Goal: Task Accomplishment & Management: Use online tool/utility

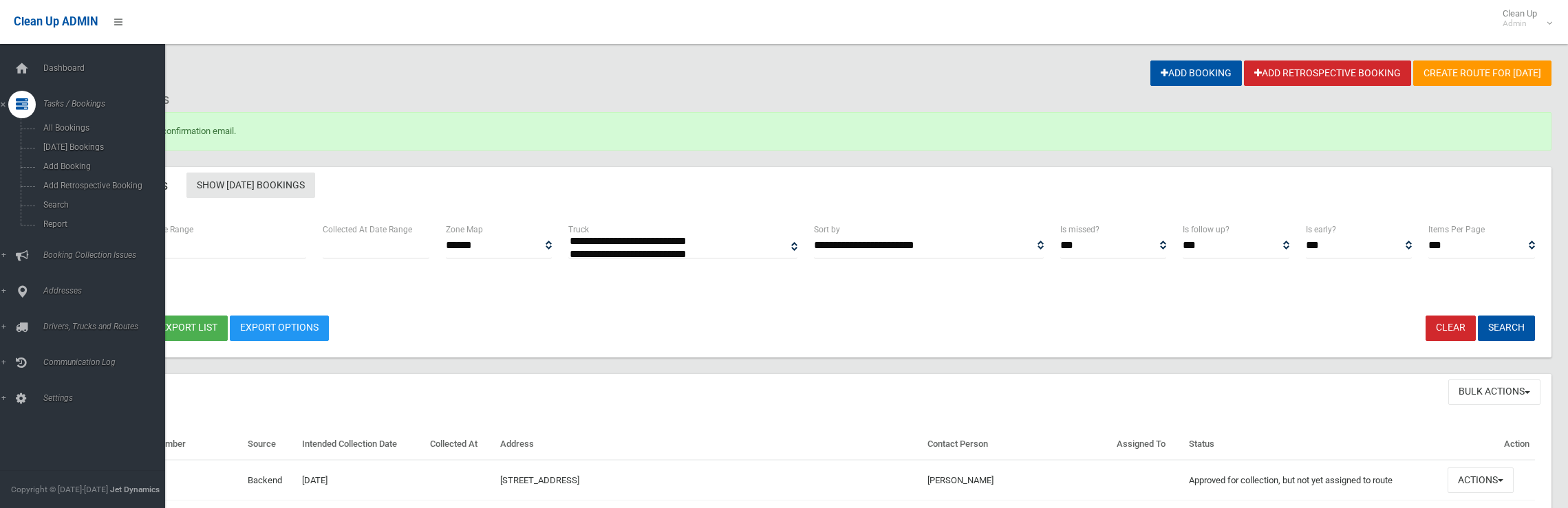
select select
click at [73, 202] on span "Search" at bounding box center [101, 205] width 124 height 10
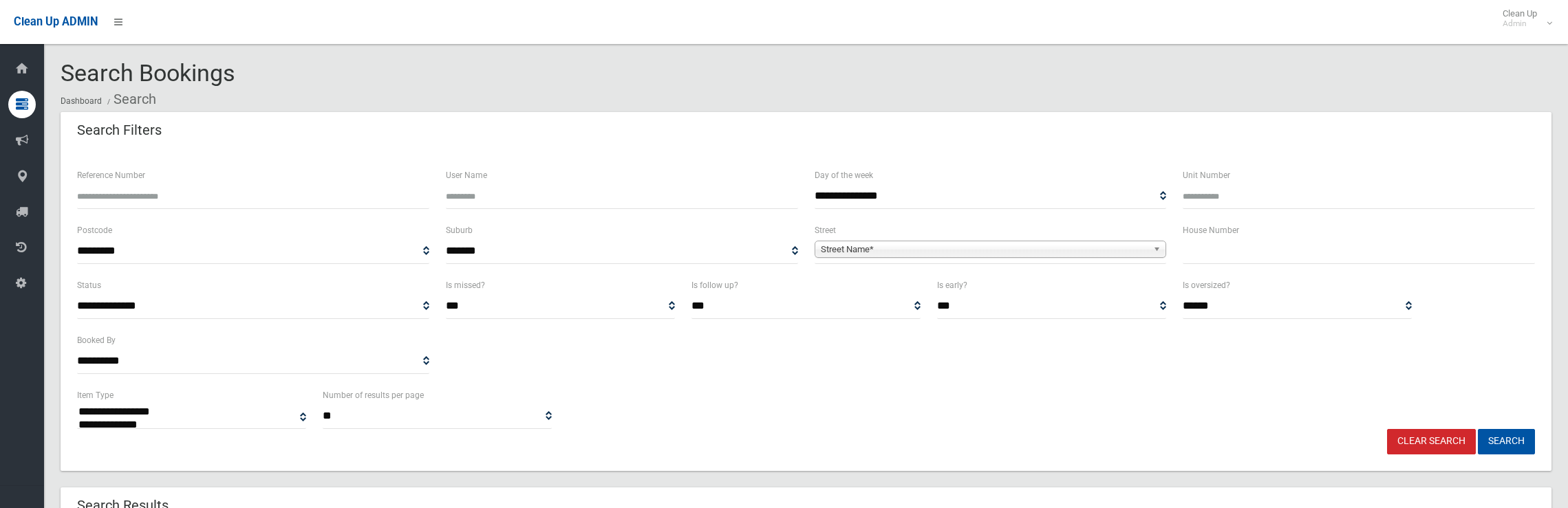
select select
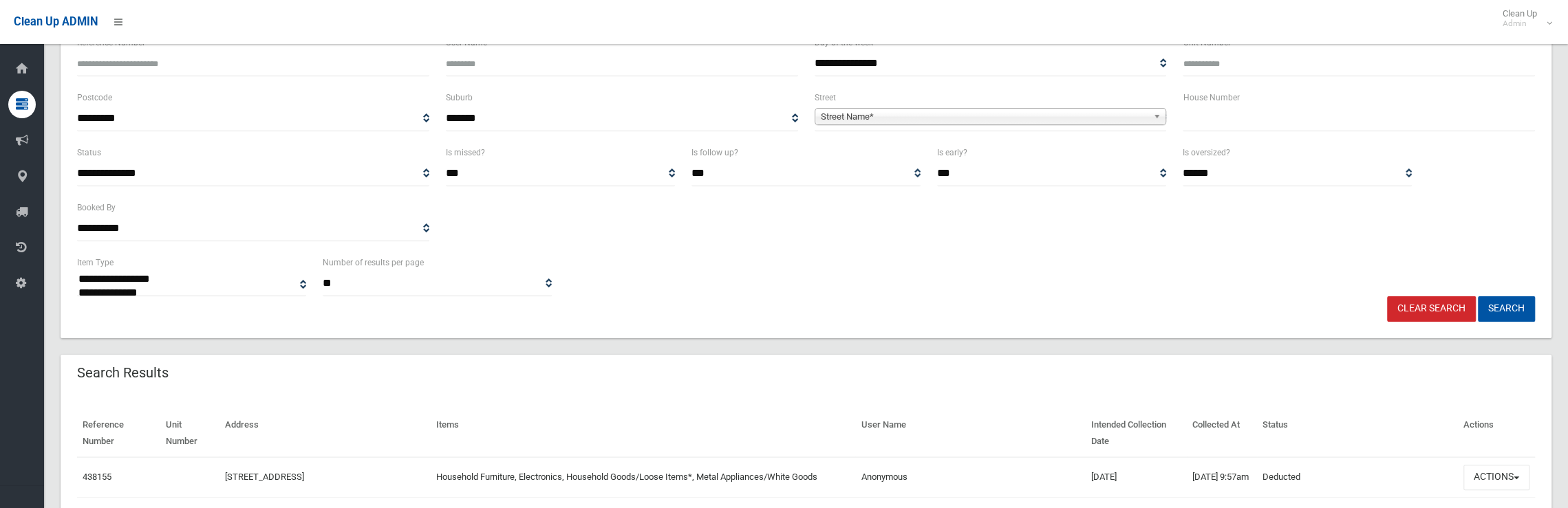
scroll to position [138, 0]
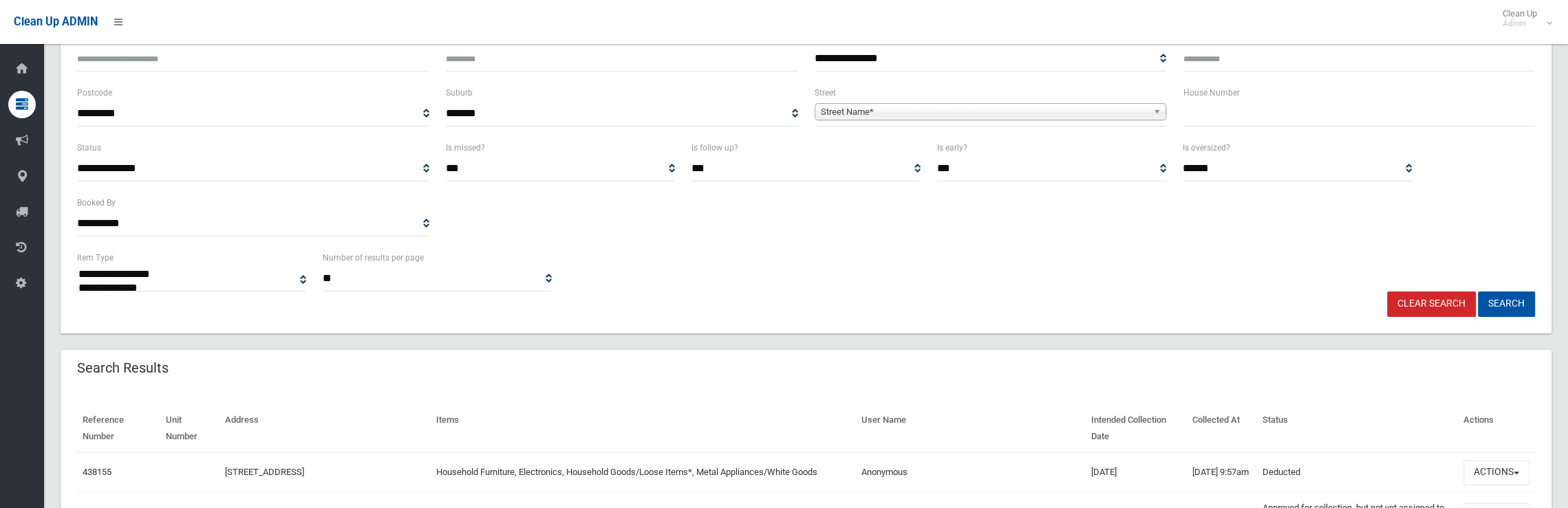
drag, startPoint x: 1237, startPoint y: 118, endPoint x: 1238, endPoint y: 129, distance: 11.0
click at [1238, 116] on input "text" at bounding box center [1358, 114] width 352 height 26
type input "***"
click at [1094, 110] on span "Street Name*" at bounding box center [984, 112] width 328 height 16
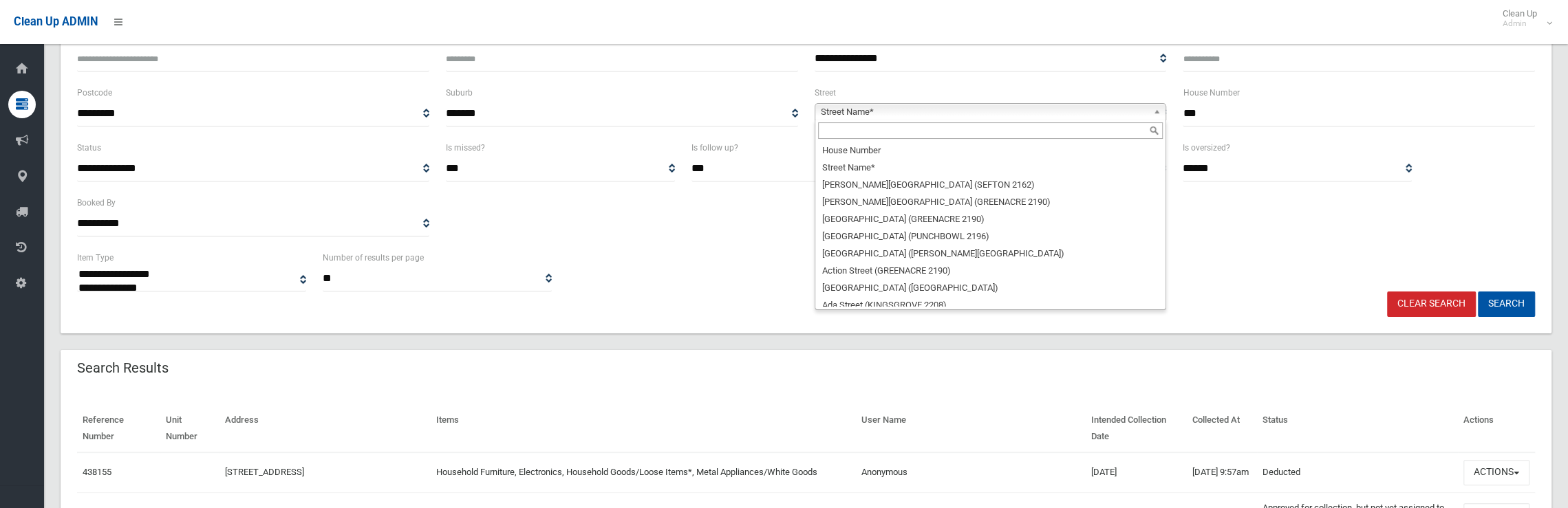
click at [974, 135] on input "text" at bounding box center [991, 130] width 346 height 16
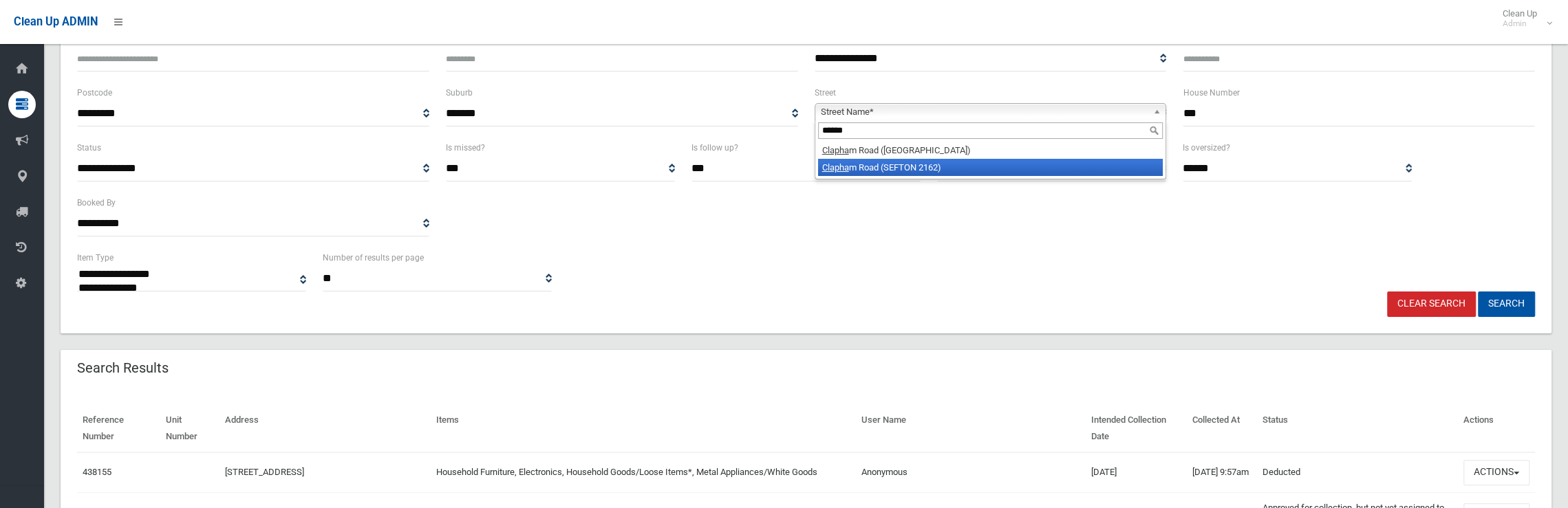
type input "******"
click at [917, 166] on li "Clapha m Road (SEFTON 2162)" at bounding box center [991, 167] width 346 height 17
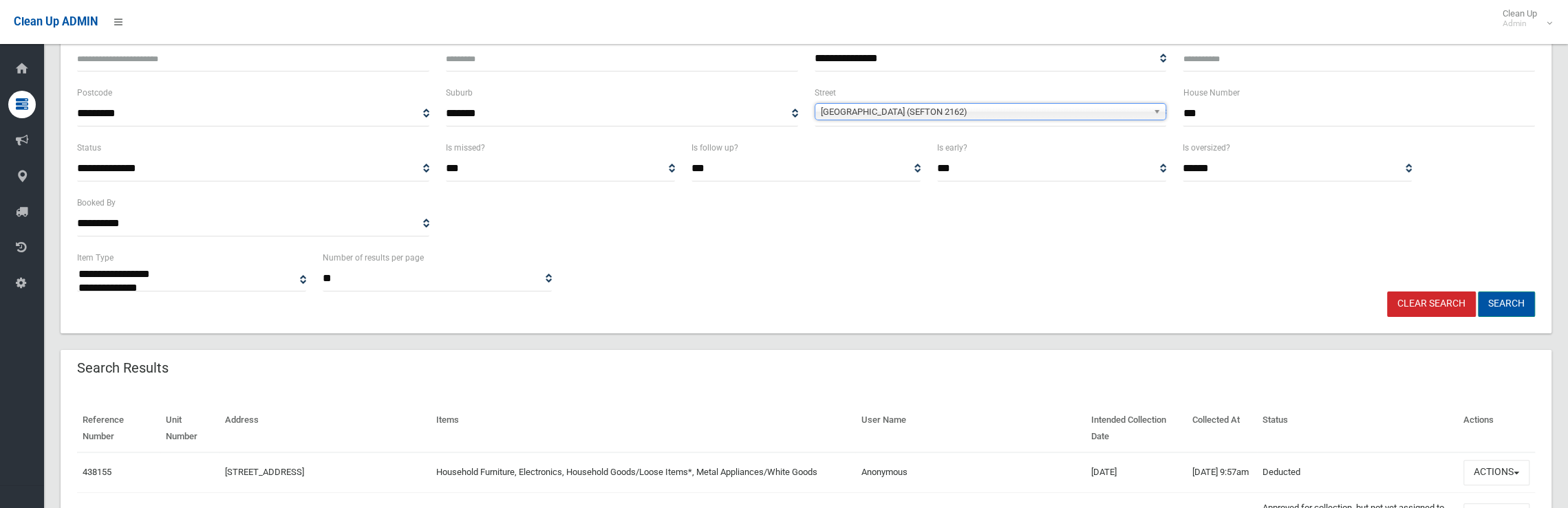
click at [1498, 310] on button "Search" at bounding box center [1506, 304] width 57 height 26
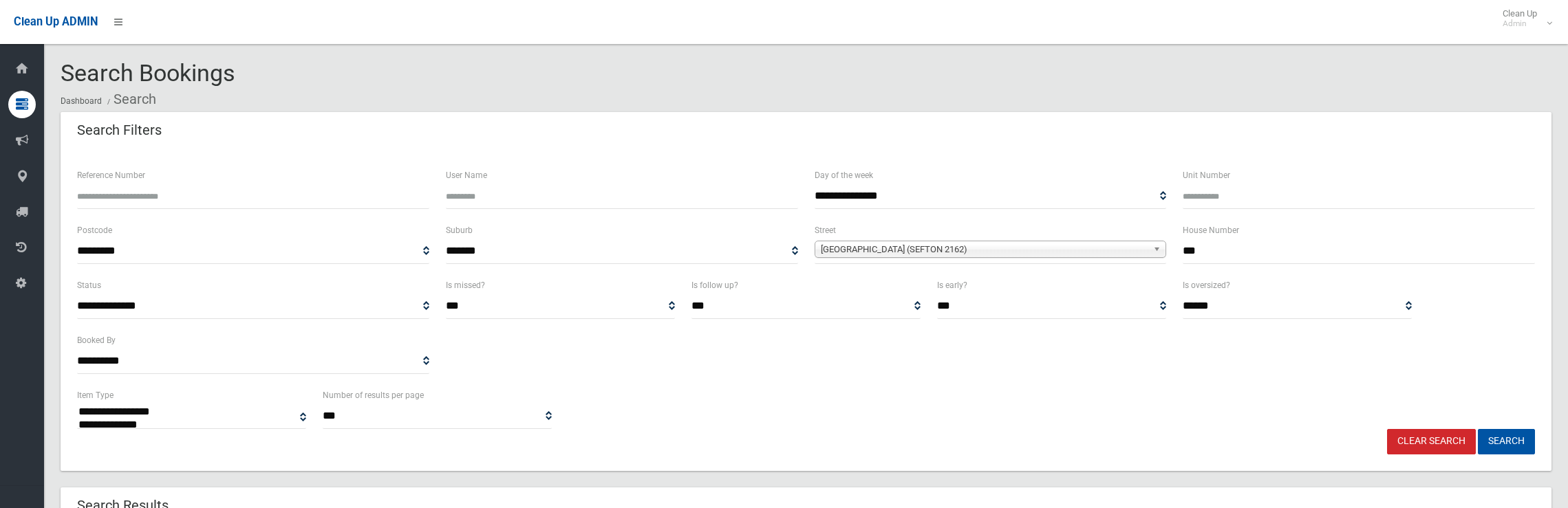
select select
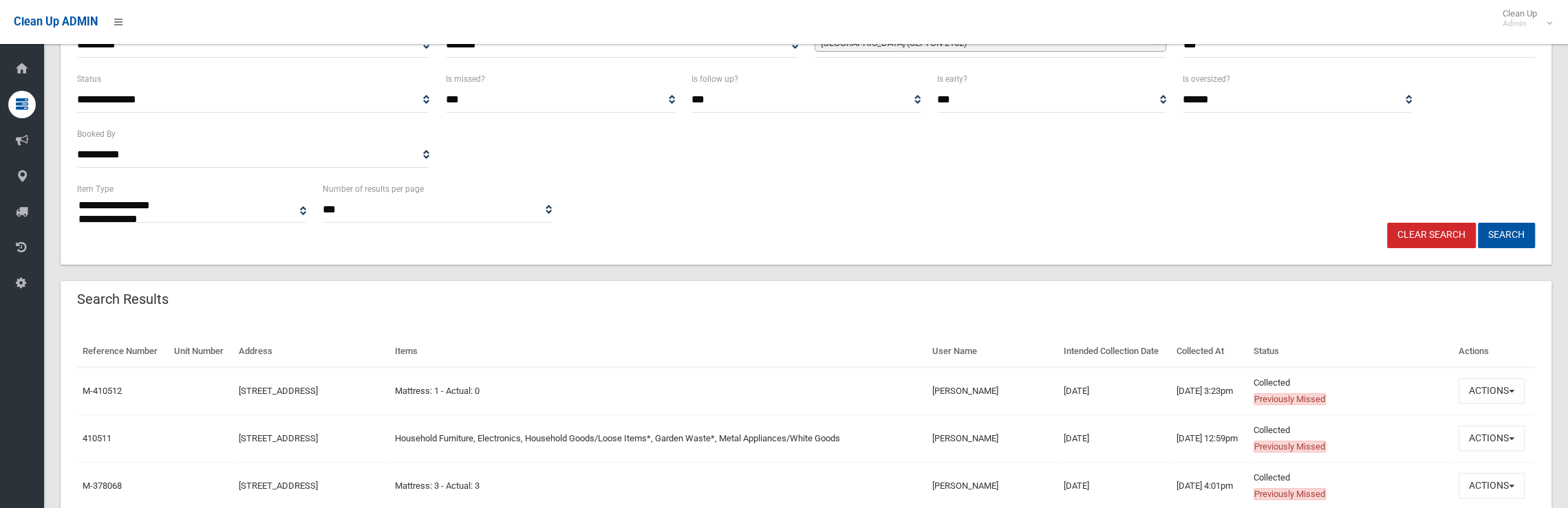
scroll to position [344, 0]
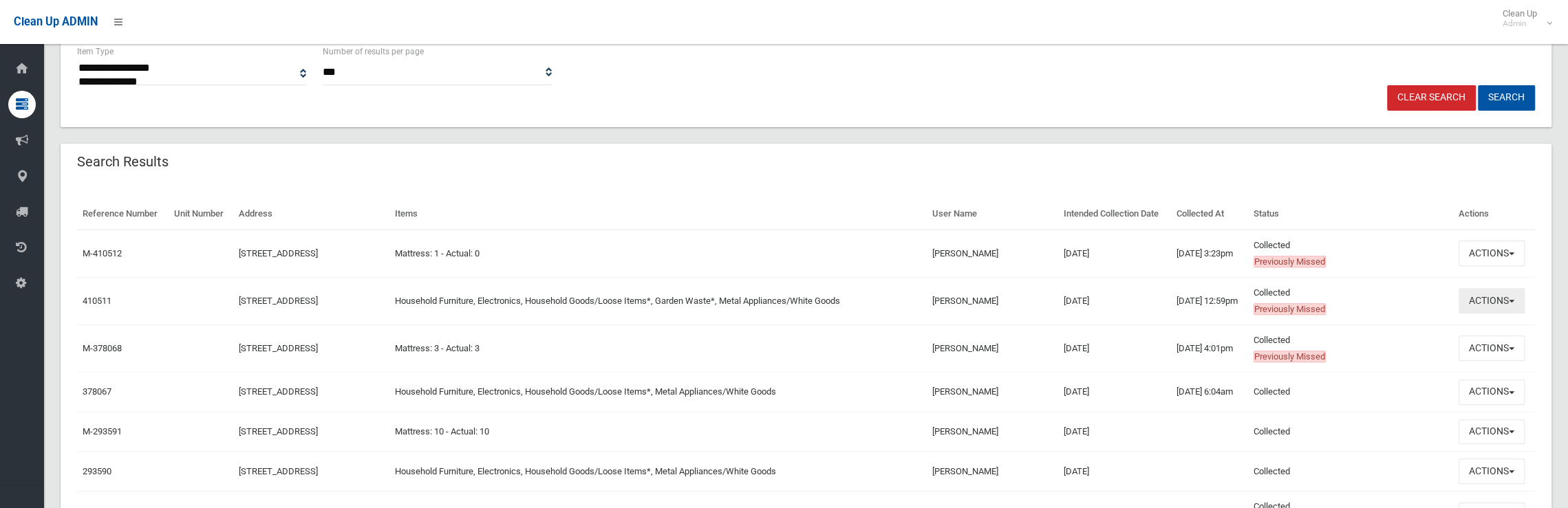
click at [1489, 297] on button "Actions" at bounding box center [1491, 301] width 66 height 26
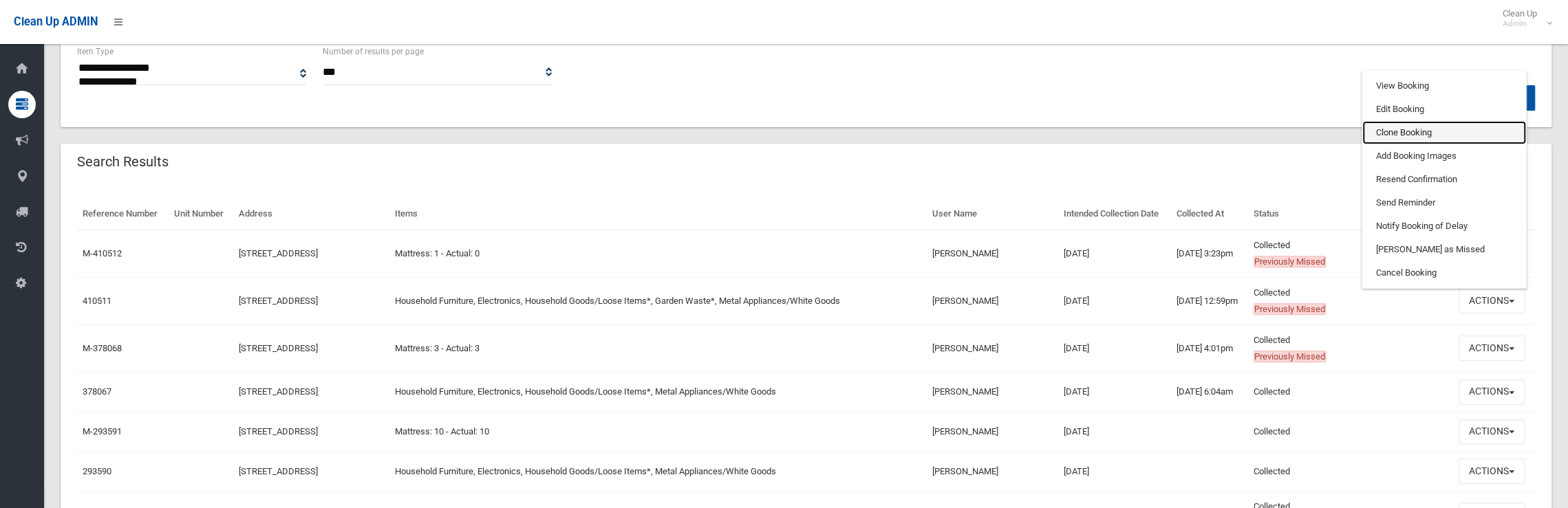
click at [1404, 134] on link "Clone Booking" at bounding box center [1443, 133] width 163 height 23
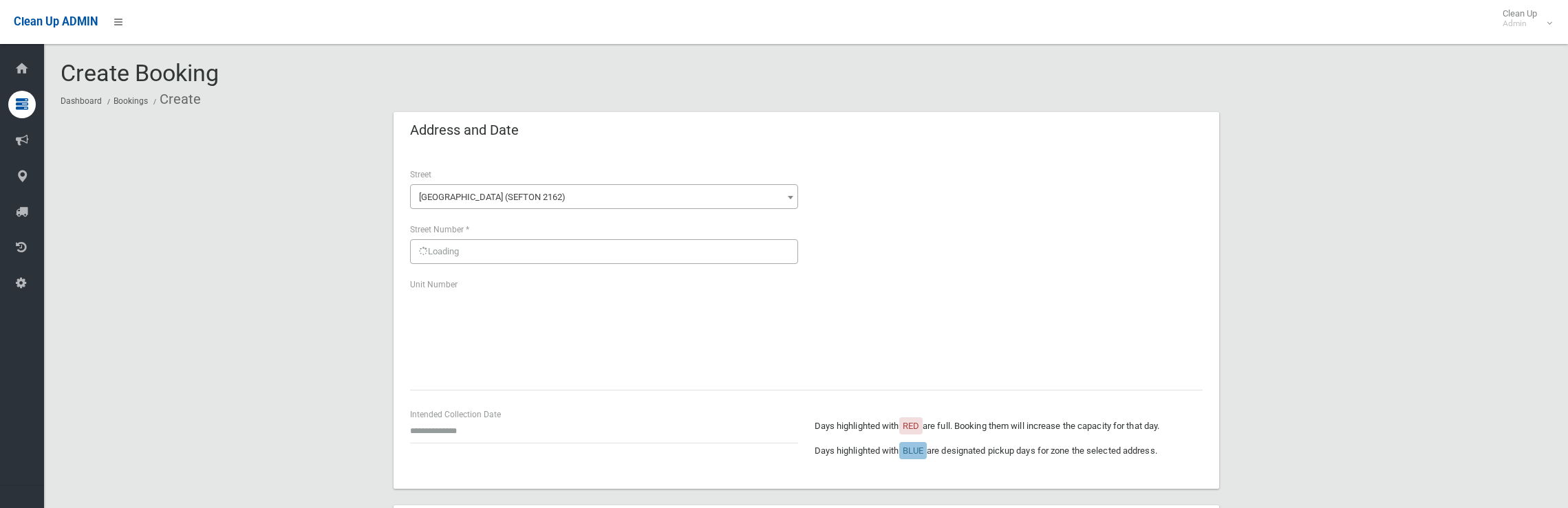
scroll to position [138, 0]
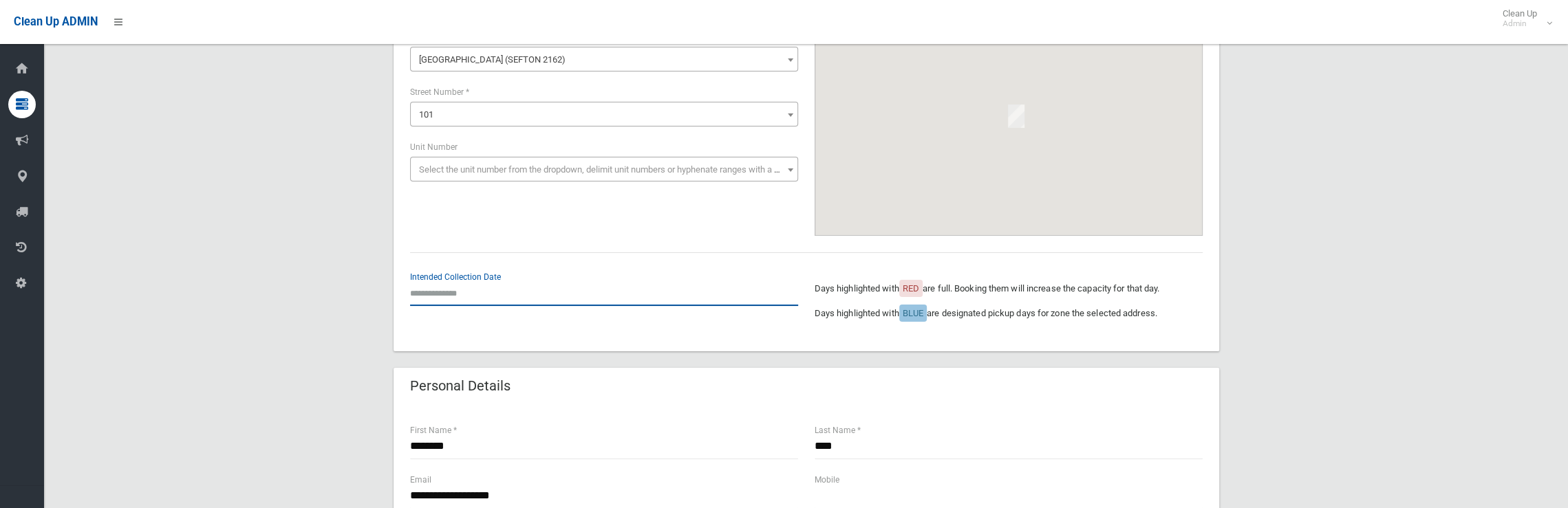
click at [465, 292] on input "text" at bounding box center [604, 293] width 388 height 26
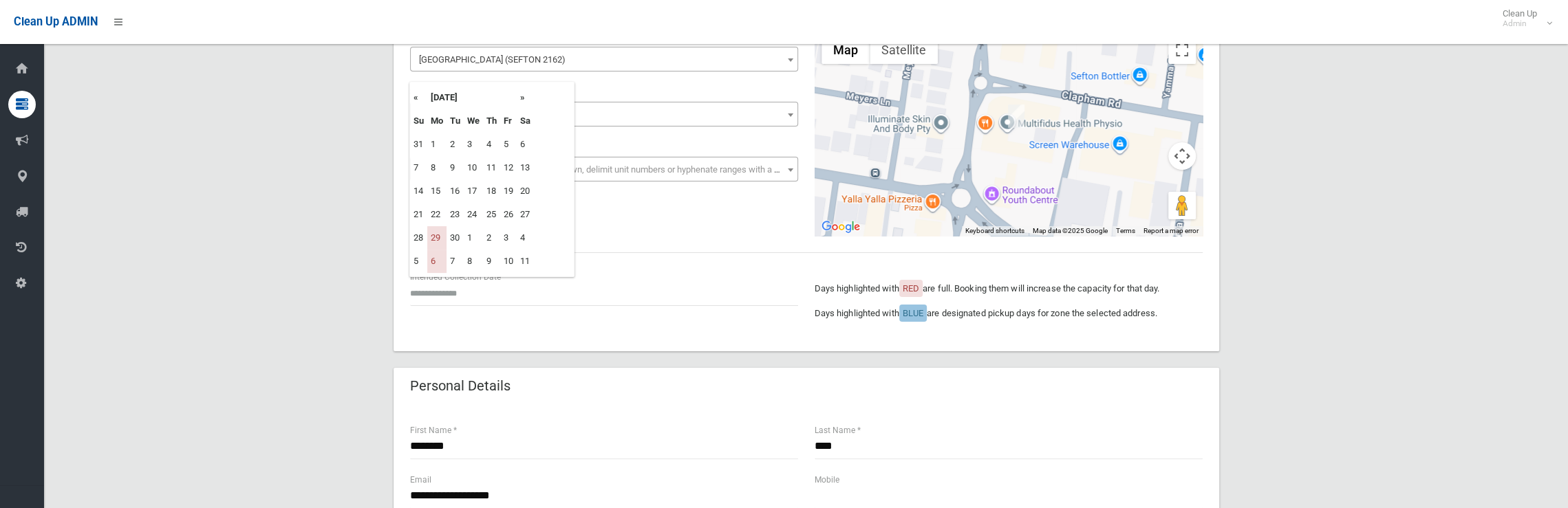
click at [520, 97] on th "»" at bounding box center [525, 97] width 17 height 23
click at [433, 211] on td "20" at bounding box center [436, 215] width 19 height 23
type input "**********"
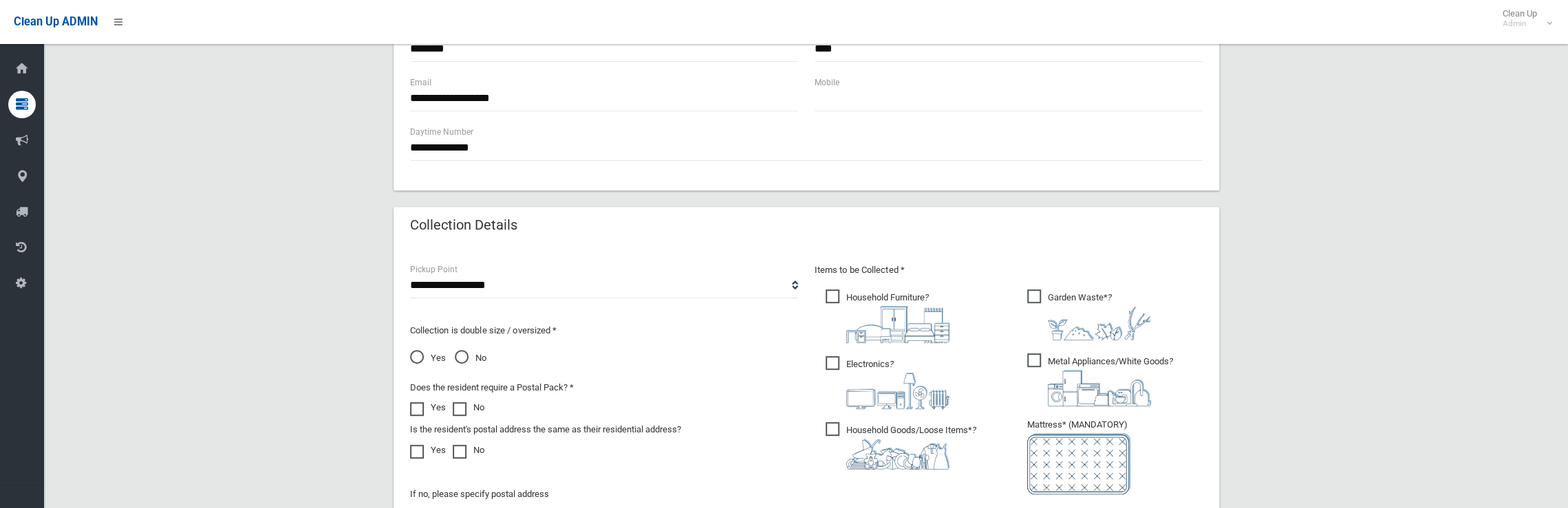
scroll to position [619, 0]
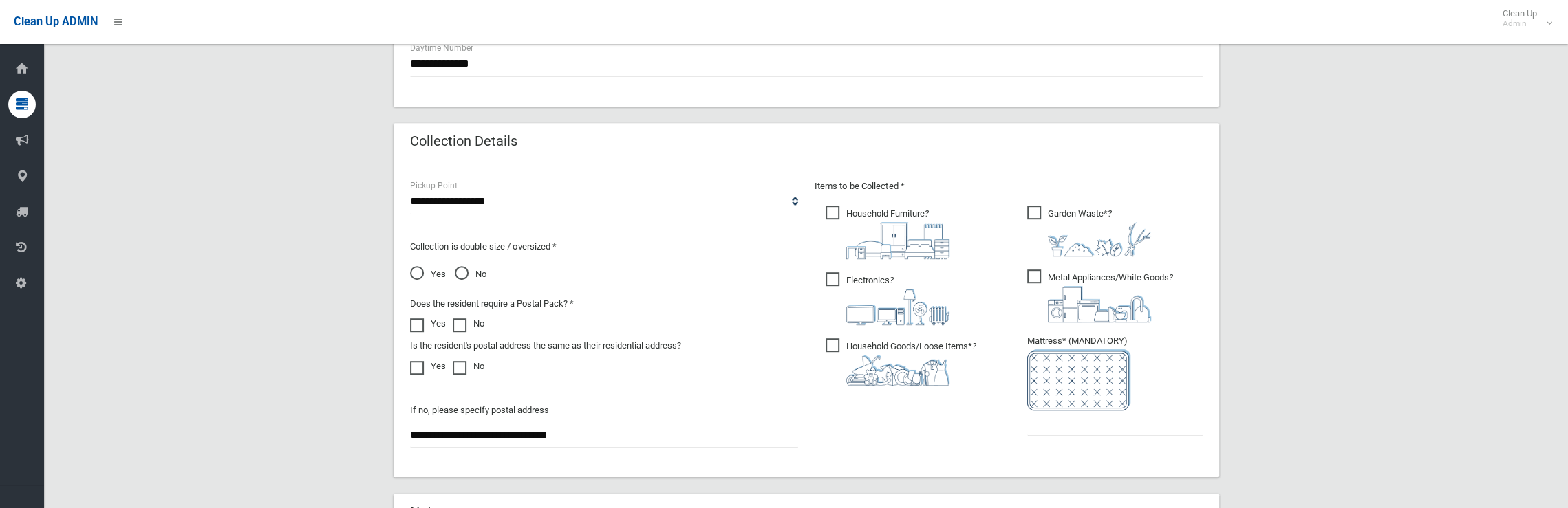
click at [1102, 436] on ul "Garden Waste* ?" at bounding box center [1109, 325] width 186 height 243
click at [1095, 432] on input "text" at bounding box center [1115, 423] width 176 height 26
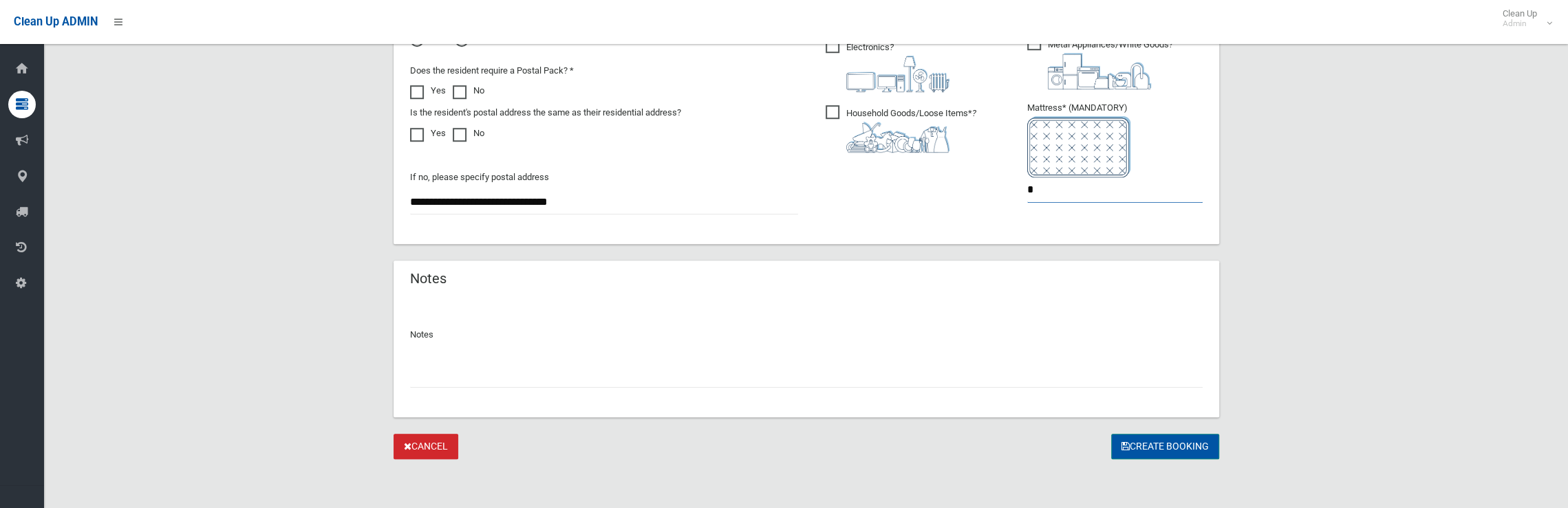
type input "*"
click at [1161, 446] on button "Create Booking" at bounding box center [1164, 447] width 108 height 26
